Goal: Transaction & Acquisition: Purchase product/service

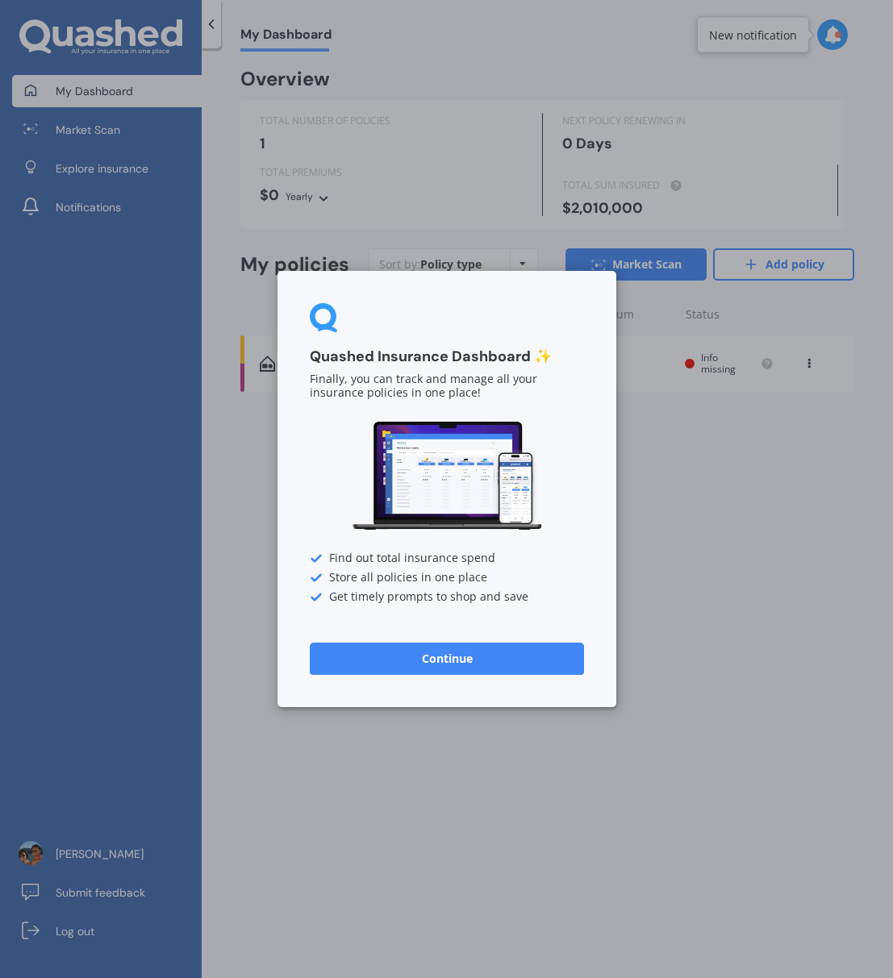
click at [455, 651] on button "Continue" at bounding box center [447, 659] width 274 height 32
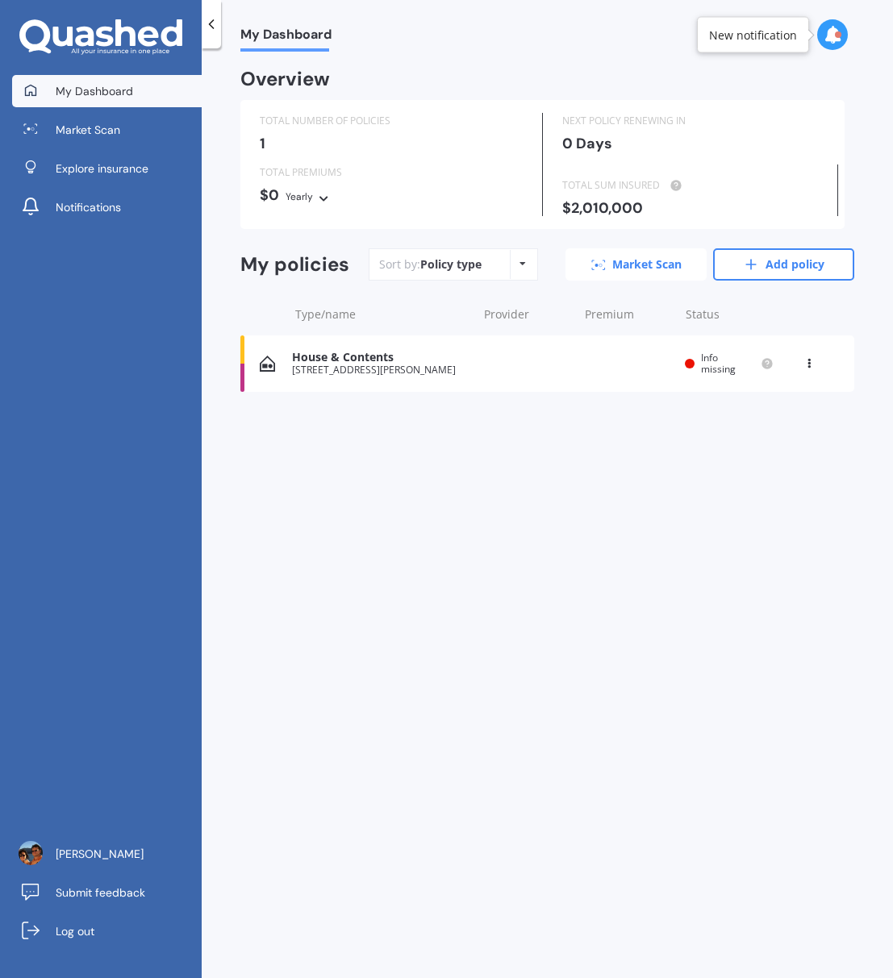
click at [624, 265] on link "Market Scan" at bounding box center [635, 264] width 141 height 32
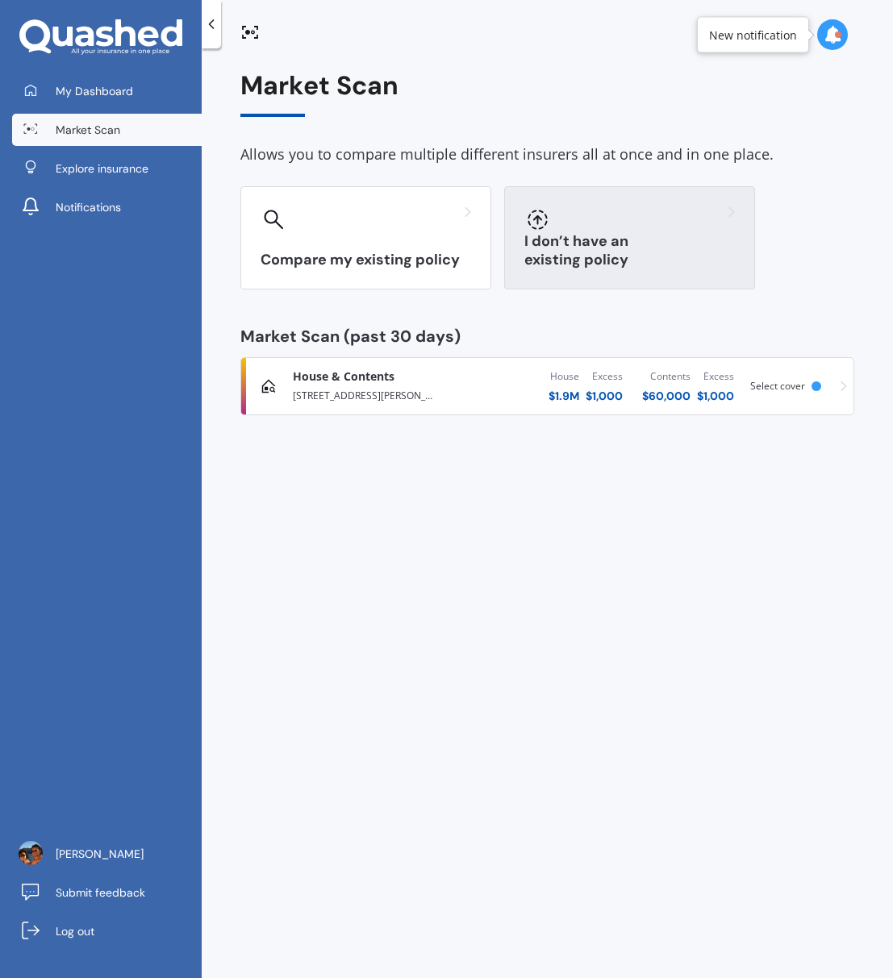
click at [631, 233] on div "I don’t have an existing policy" at bounding box center [629, 237] width 251 height 103
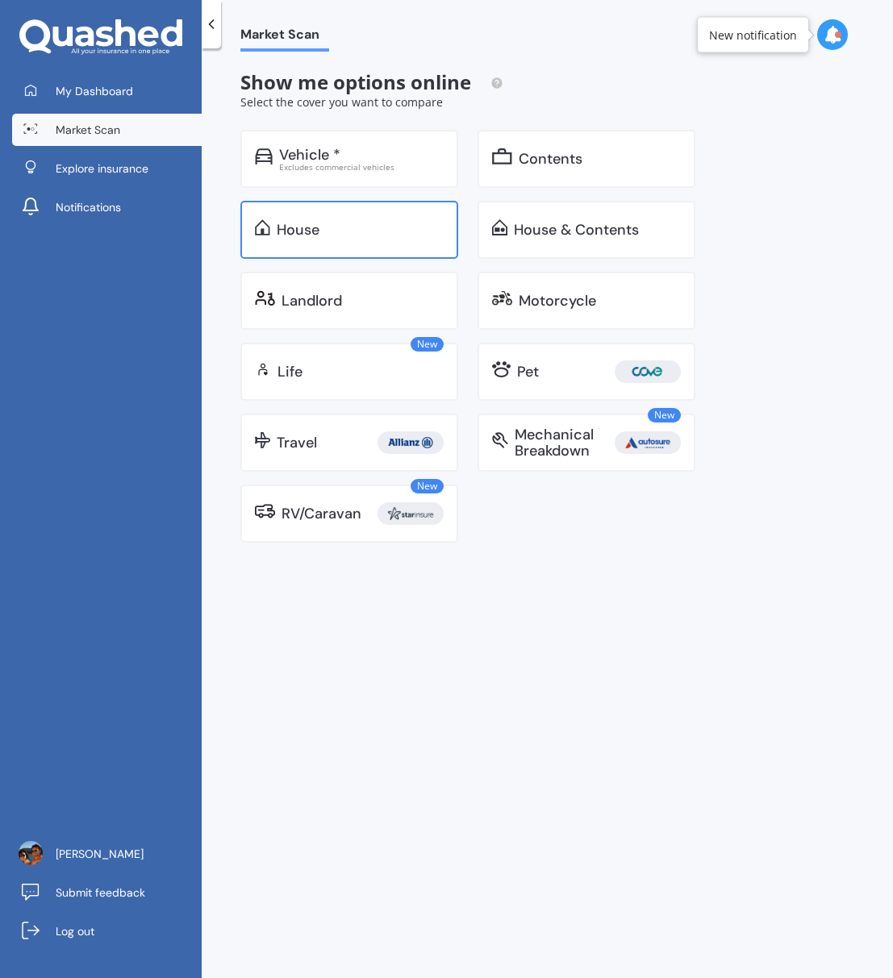
click at [304, 234] on div "House" at bounding box center [298, 230] width 43 height 16
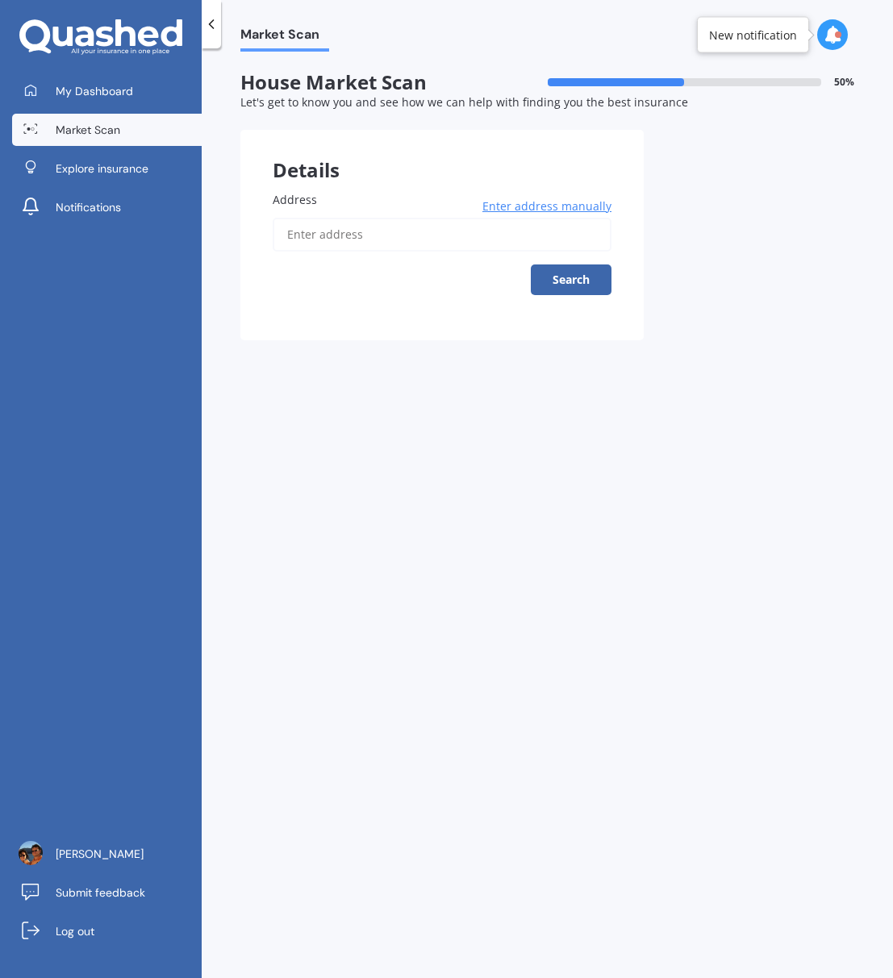
click at [352, 242] on input "Address" at bounding box center [442, 235] width 339 height 34
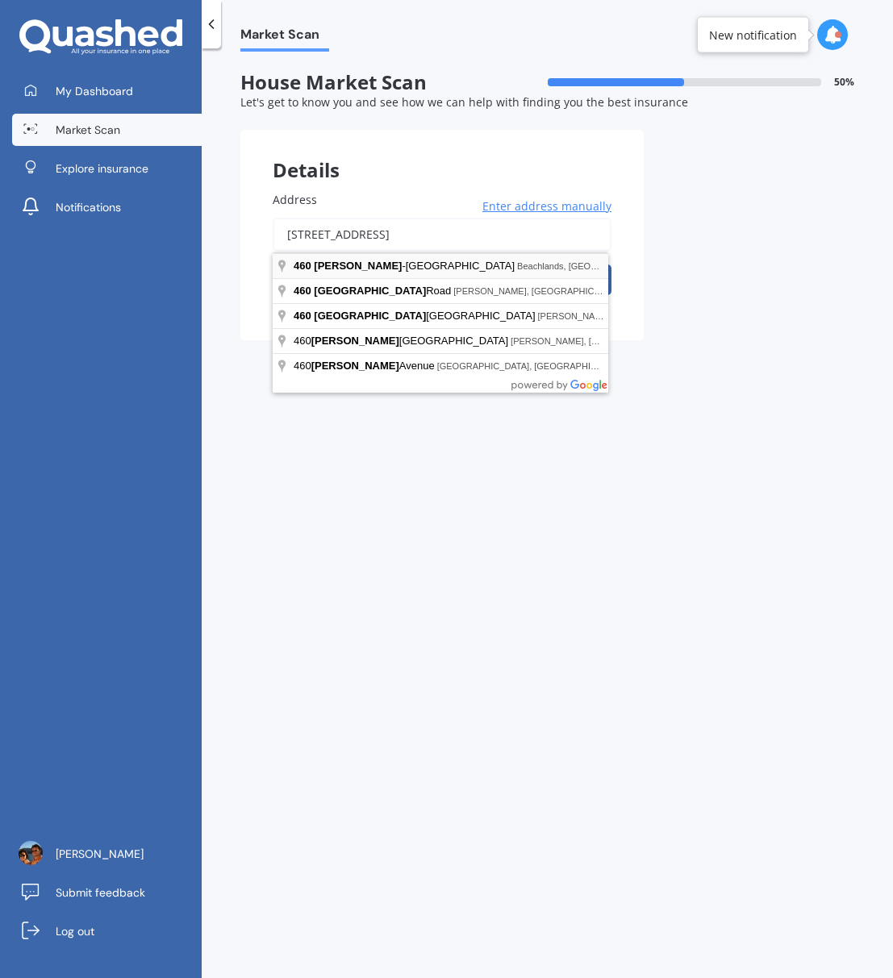
type input "[STREET_ADDRESS][PERSON_NAME]"
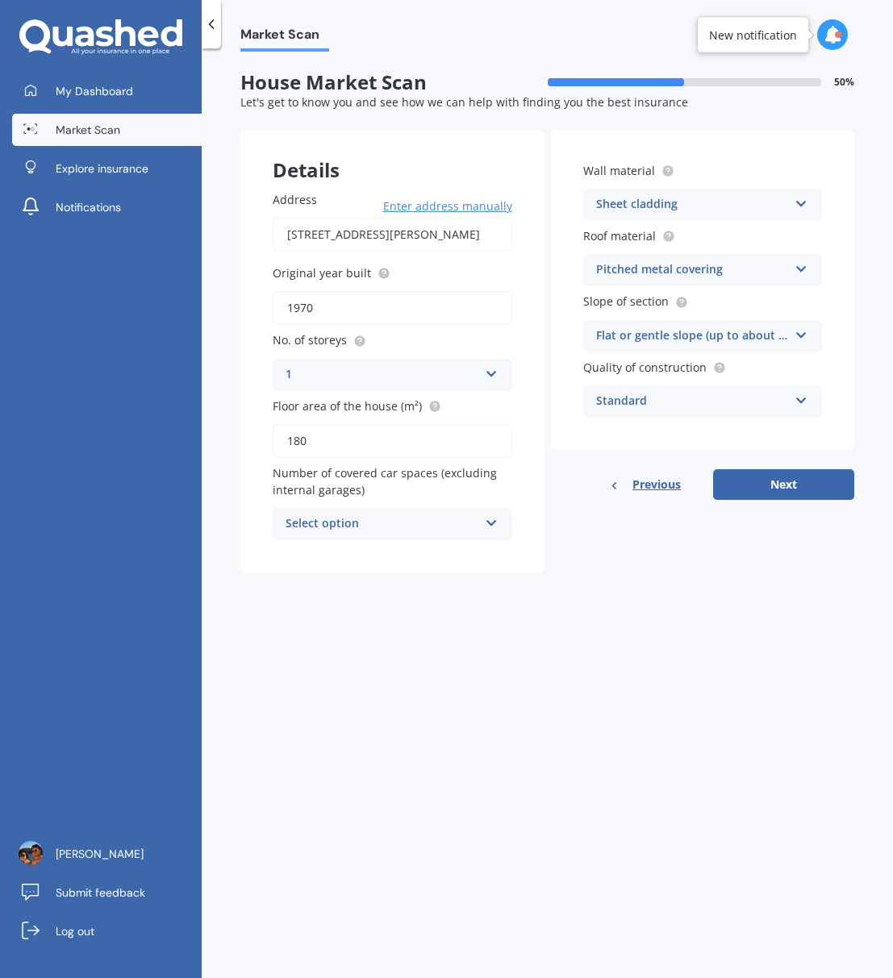
click at [490, 524] on icon at bounding box center [492, 519] width 14 height 11
click at [291, 559] on span "0" at bounding box center [289, 555] width 6 height 15
click at [794, 487] on button "Next" at bounding box center [783, 484] width 141 height 31
select select "25"
select select "05"
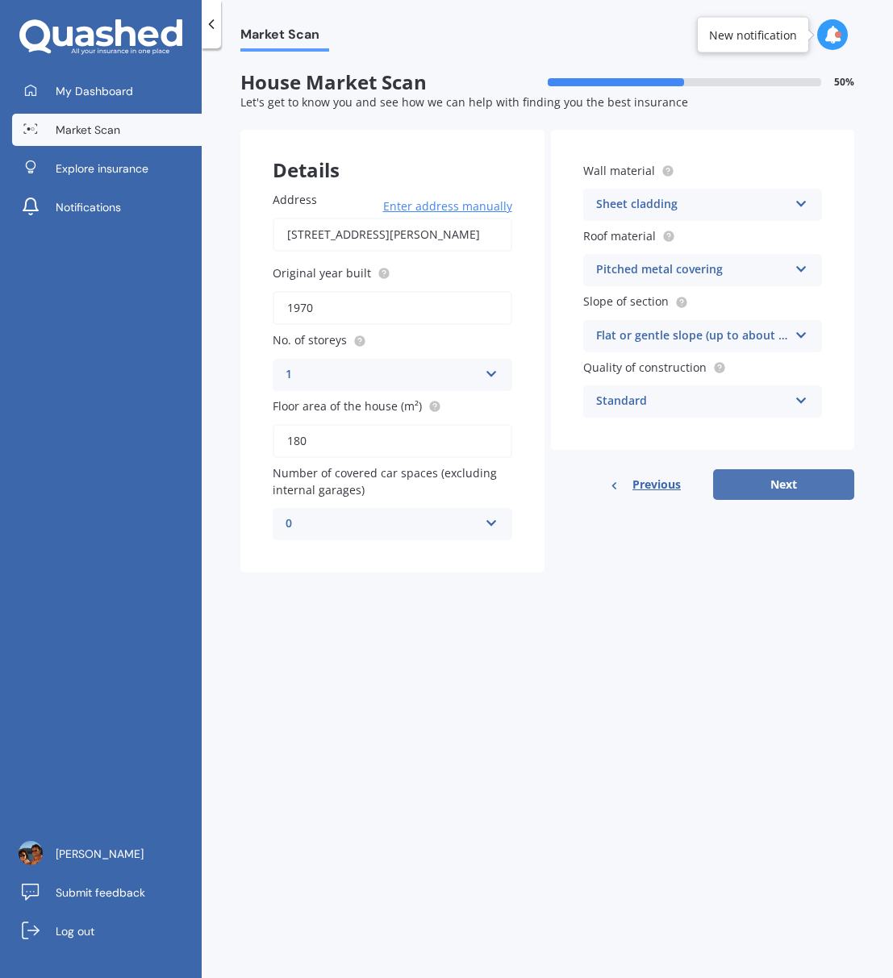
select select "1964"
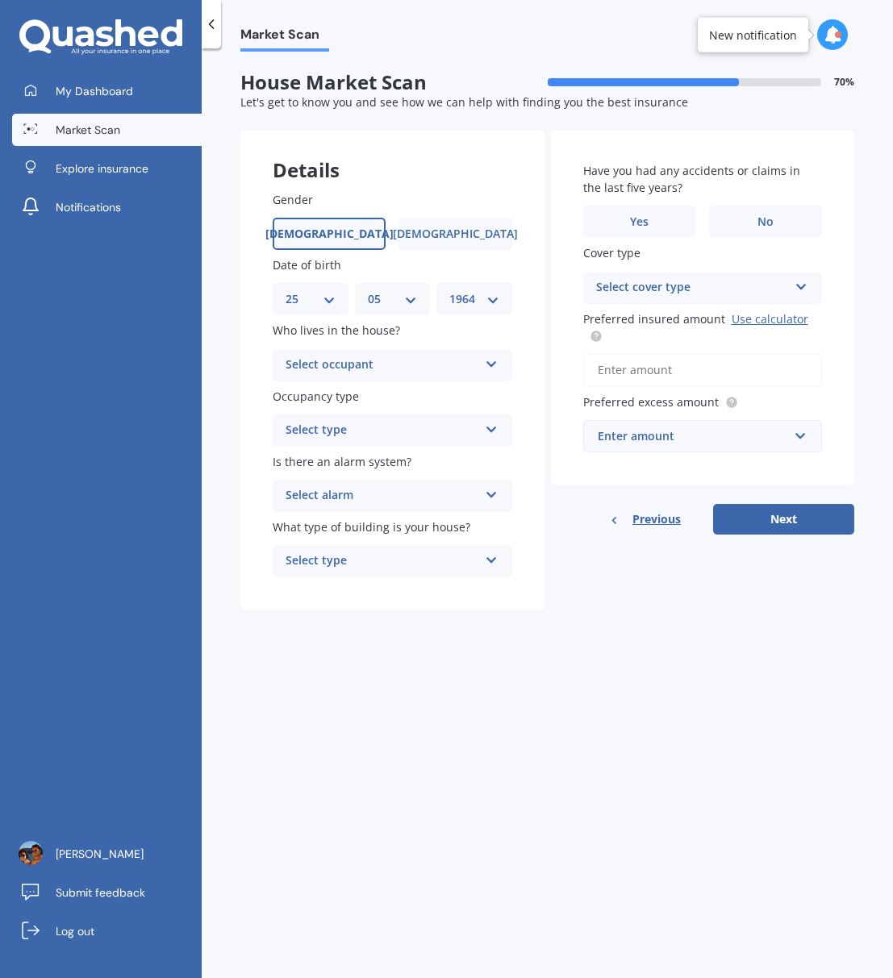
click at [410, 362] on div "Select occupant" at bounding box center [381, 365] width 193 height 19
click at [331, 398] on div "Owner" at bounding box center [392, 396] width 238 height 29
click at [355, 432] on div "Select type" at bounding box center [381, 430] width 193 height 19
click at [331, 467] on span "Permanent" at bounding box center [316, 461] width 61 height 15
click at [375, 500] on div "Select alarm" at bounding box center [381, 495] width 193 height 19
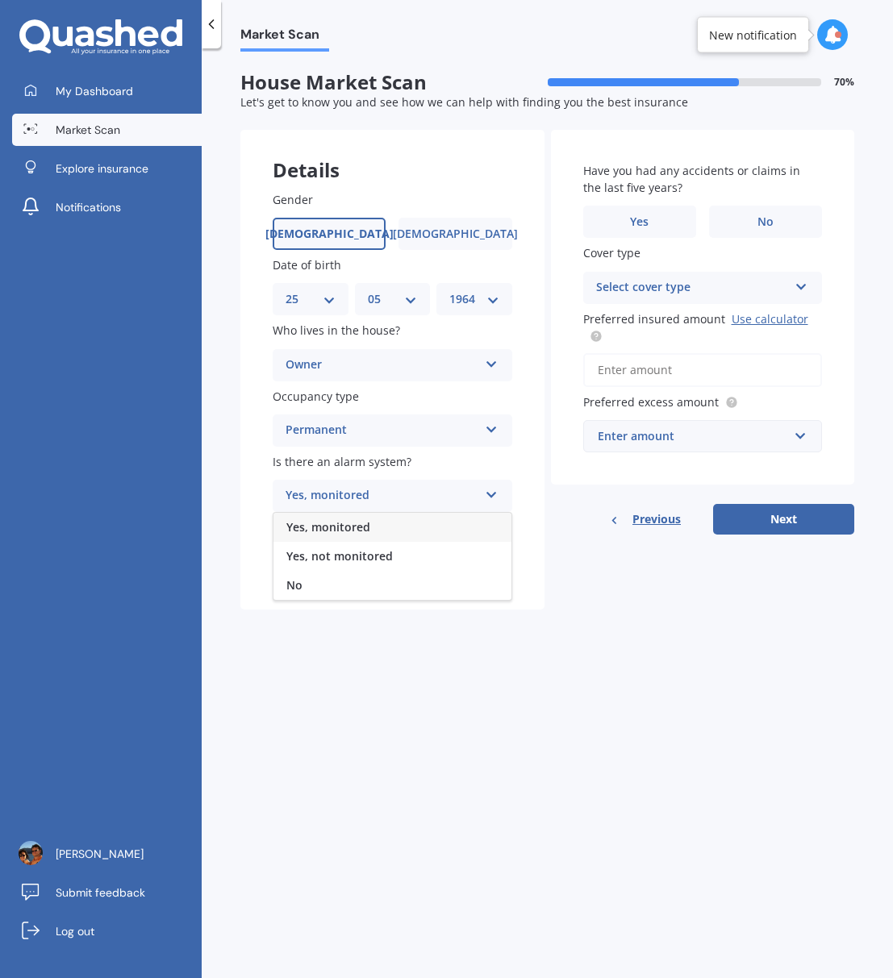
click at [346, 560] on span "Yes, not monitored" at bounding box center [339, 555] width 106 height 15
click at [385, 567] on div "Select type" at bounding box center [381, 561] width 193 height 19
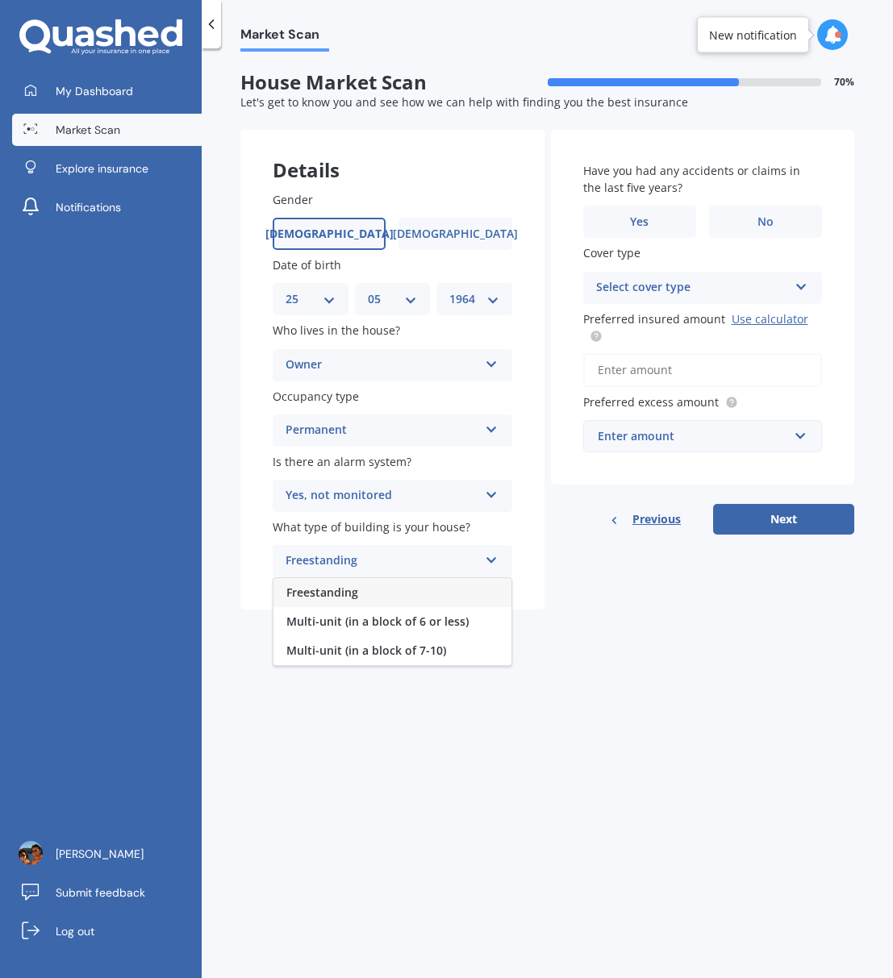
click at [350, 592] on span "Freestanding" at bounding box center [322, 592] width 72 height 15
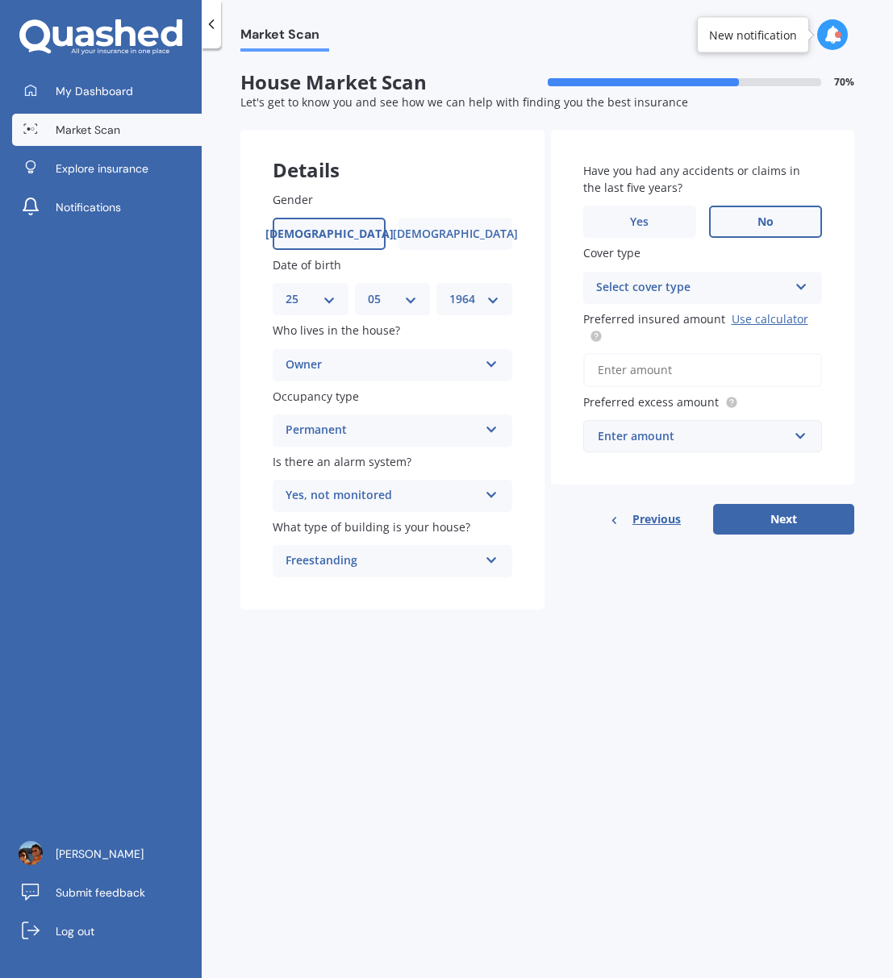
click at [766, 227] on span "No" at bounding box center [765, 222] width 16 height 14
click at [0, 0] on input "No" at bounding box center [0, 0] width 0 height 0
click at [765, 286] on div "Select cover type" at bounding box center [692, 287] width 193 height 19
click at [654, 287] on div "High" at bounding box center [692, 287] width 193 height 19
click at [687, 288] on div "Select cover type" at bounding box center [695, 288] width 185 height 18
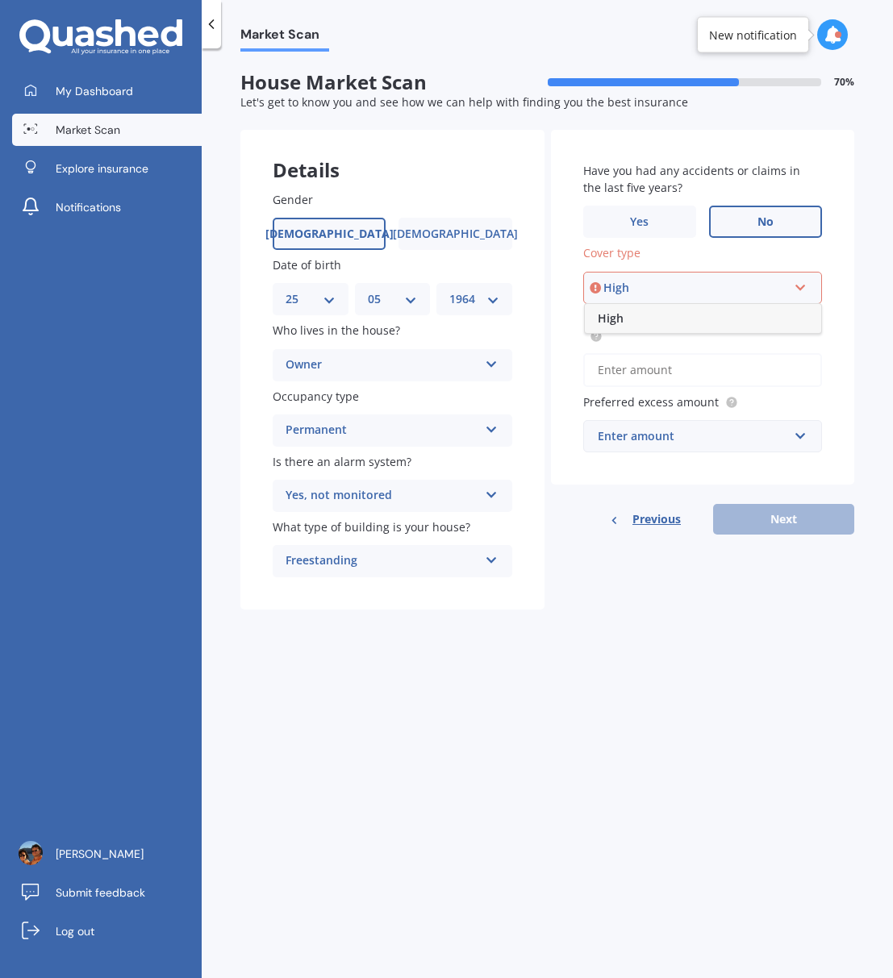
click at [629, 317] on div "High" at bounding box center [703, 318] width 236 height 29
click at [647, 380] on input "Preferred insured amount Use calculator" at bounding box center [703, 370] width 240 height 34
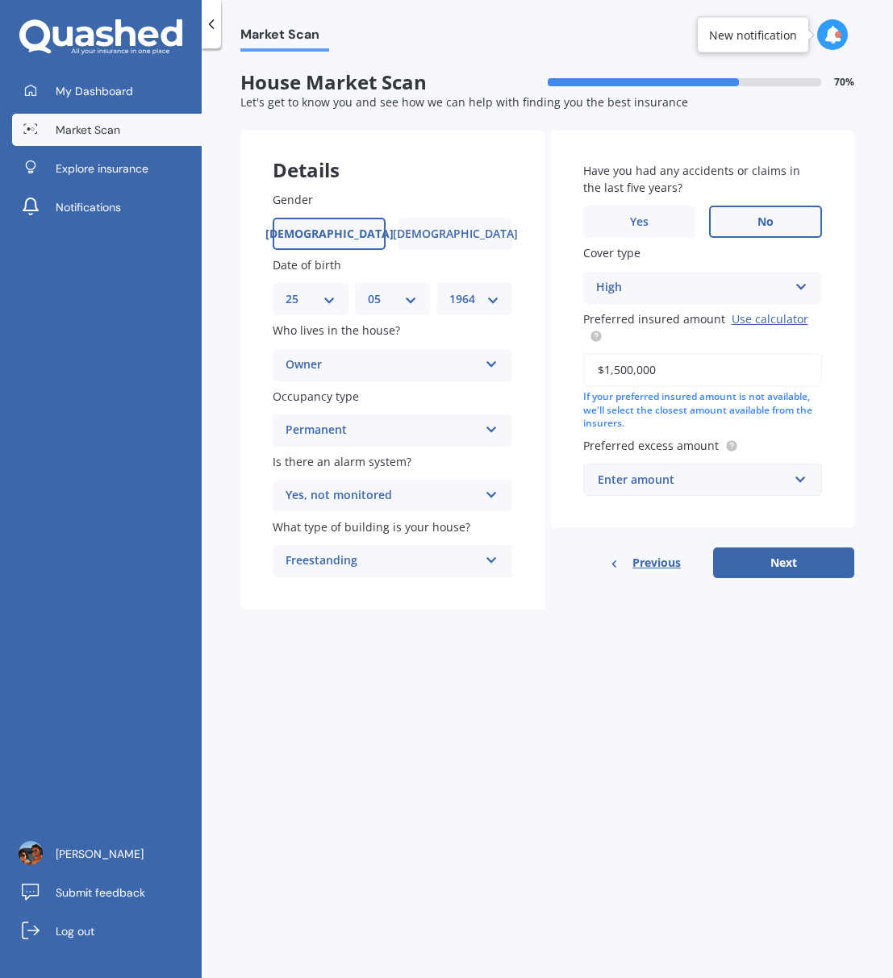
type input "$1,500,000"
click at [800, 483] on input "text" at bounding box center [697, 479] width 225 height 31
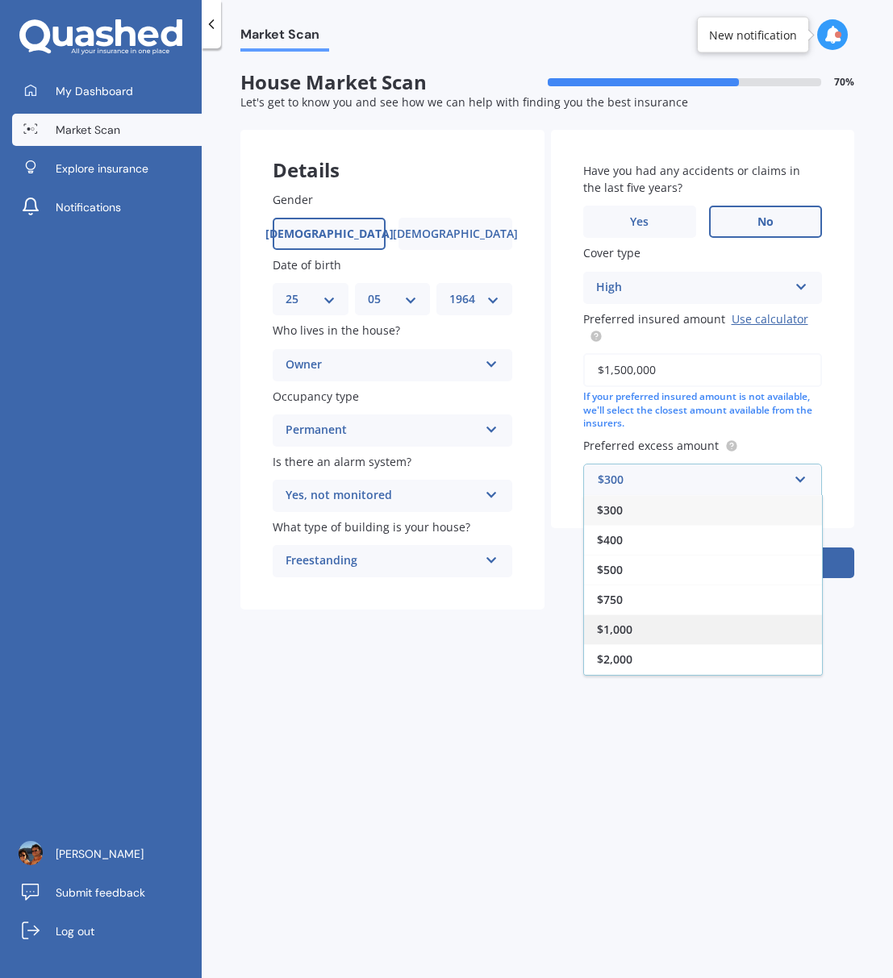
click at [627, 627] on span "$1,000" at bounding box center [614, 629] width 35 height 15
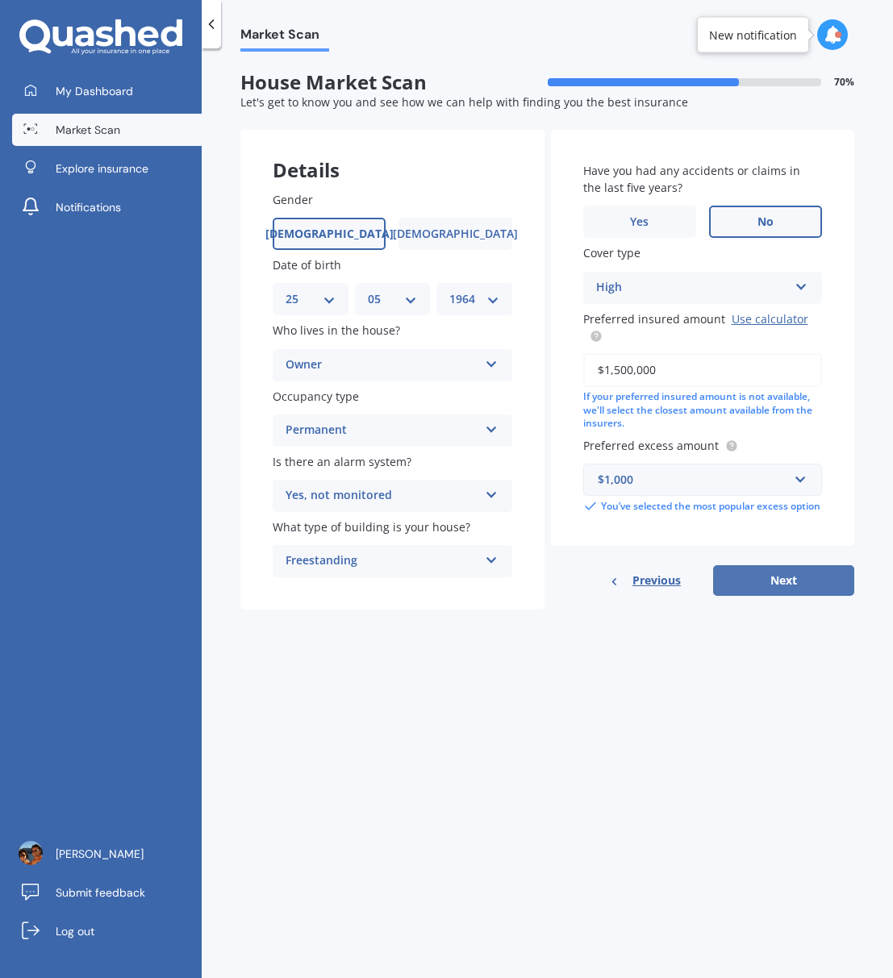
click at [804, 579] on button "Next" at bounding box center [783, 580] width 141 height 31
select select "25"
select select "05"
select select "1964"
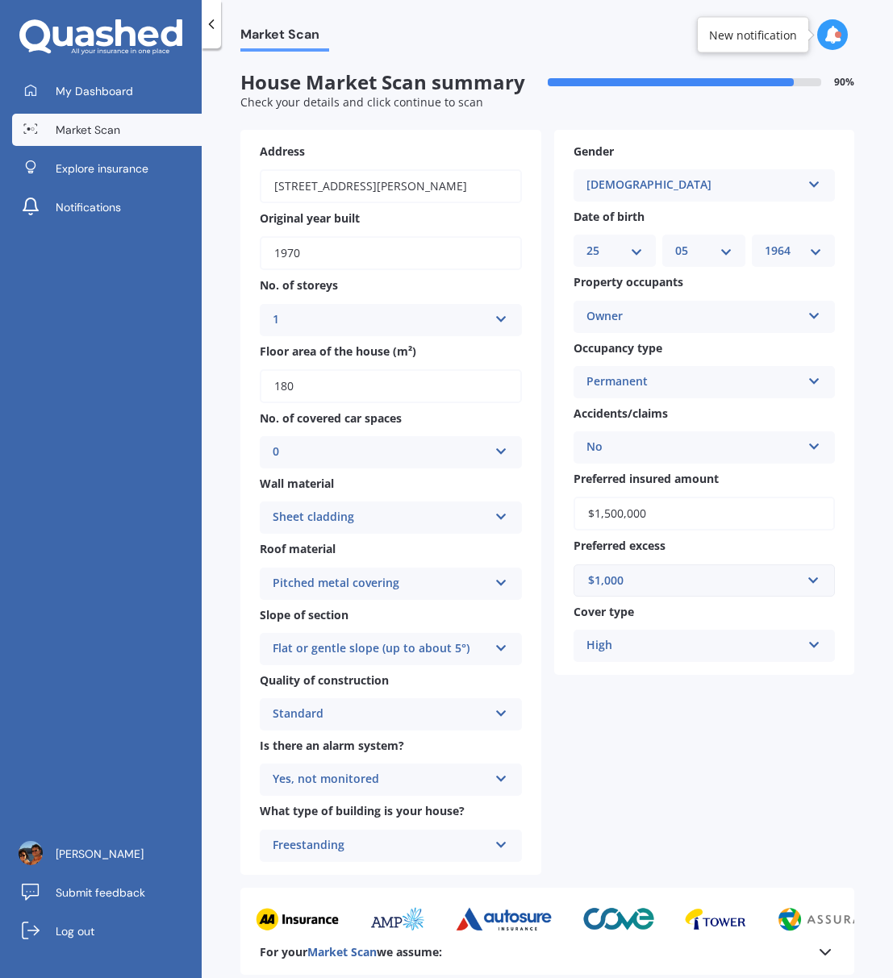
scroll to position [187, 0]
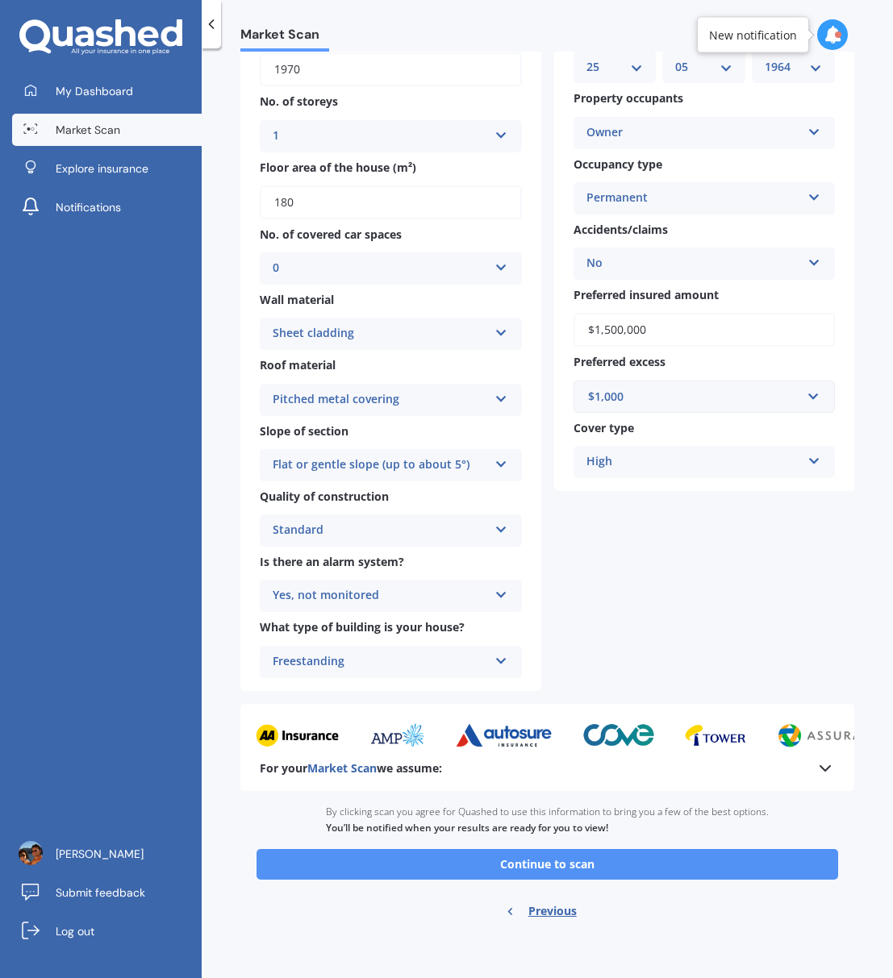
click at [558, 867] on button "Continue to scan" at bounding box center [546, 864] width 581 height 31
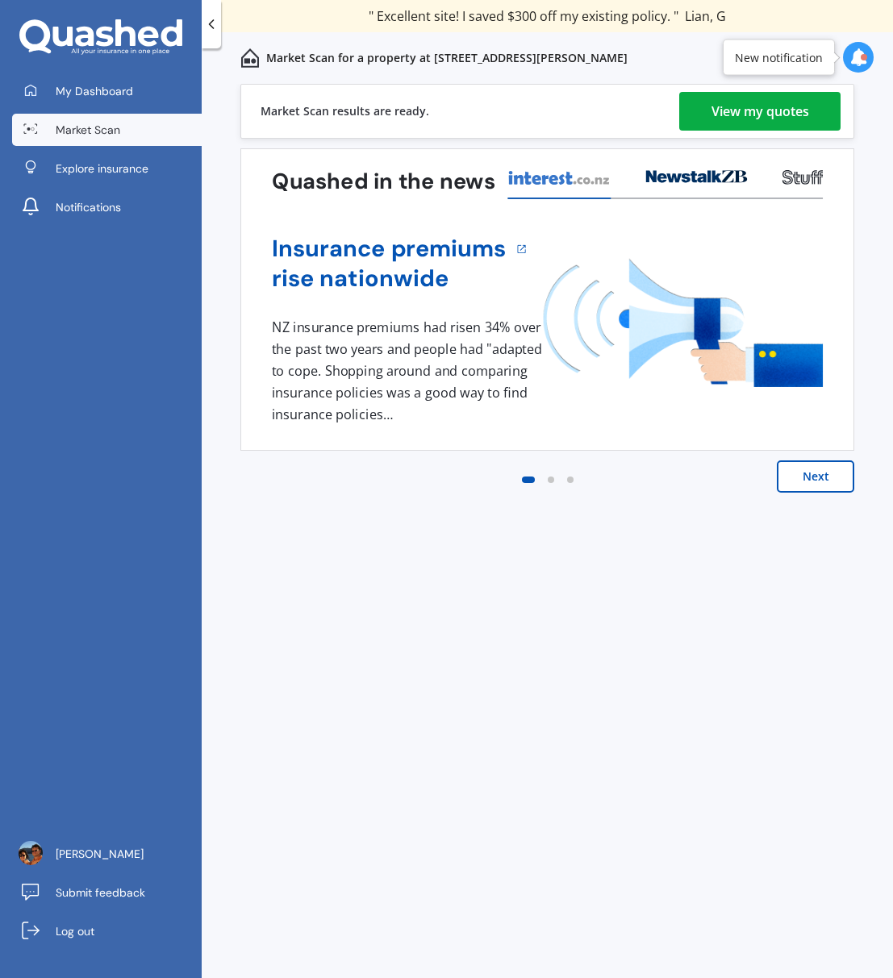
click at [766, 118] on div "View my quotes" at bounding box center [760, 111] width 98 height 39
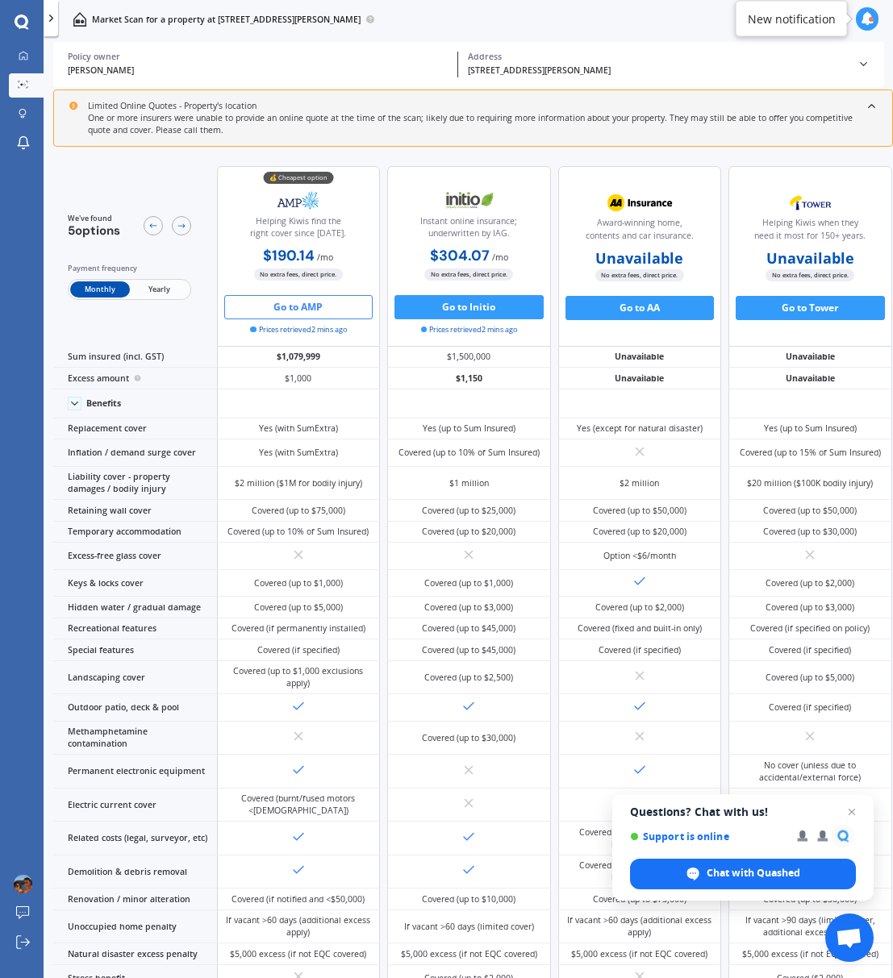
click at [309, 309] on button "Go to AMP" at bounding box center [298, 307] width 149 height 24
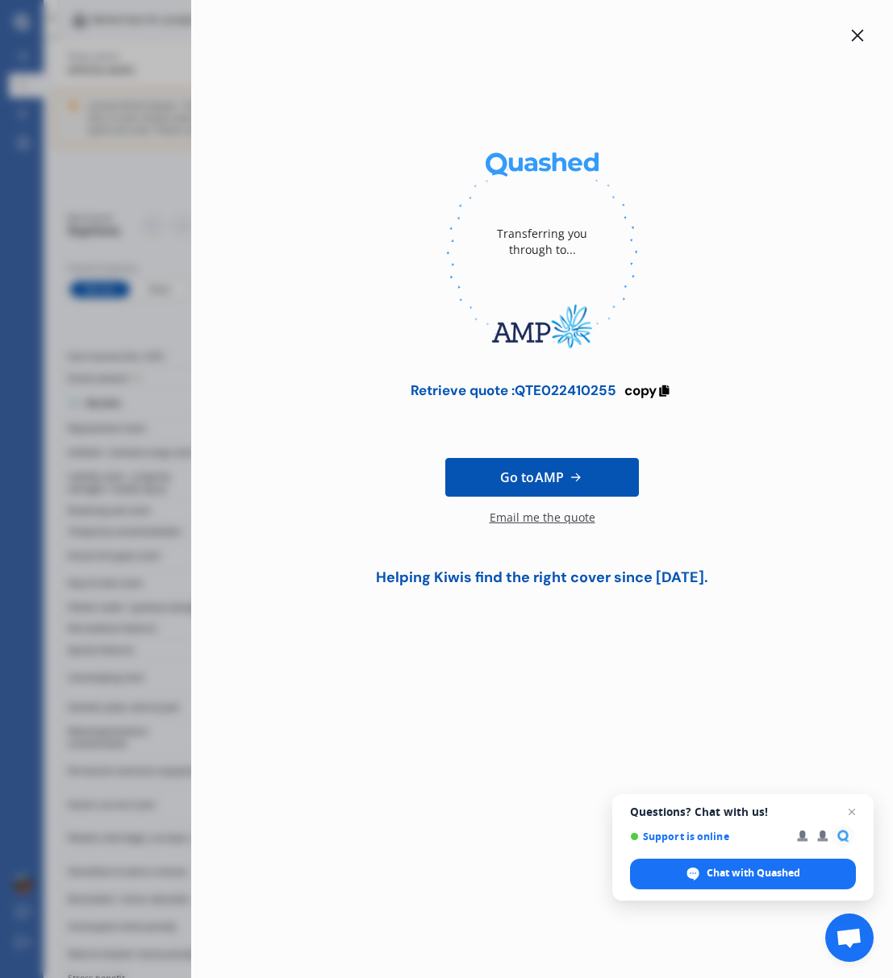
click at [556, 473] on span "Go to AMP" at bounding box center [532, 477] width 64 height 19
click at [647, 393] on span "copy" at bounding box center [640, 390] width 32 height 18
